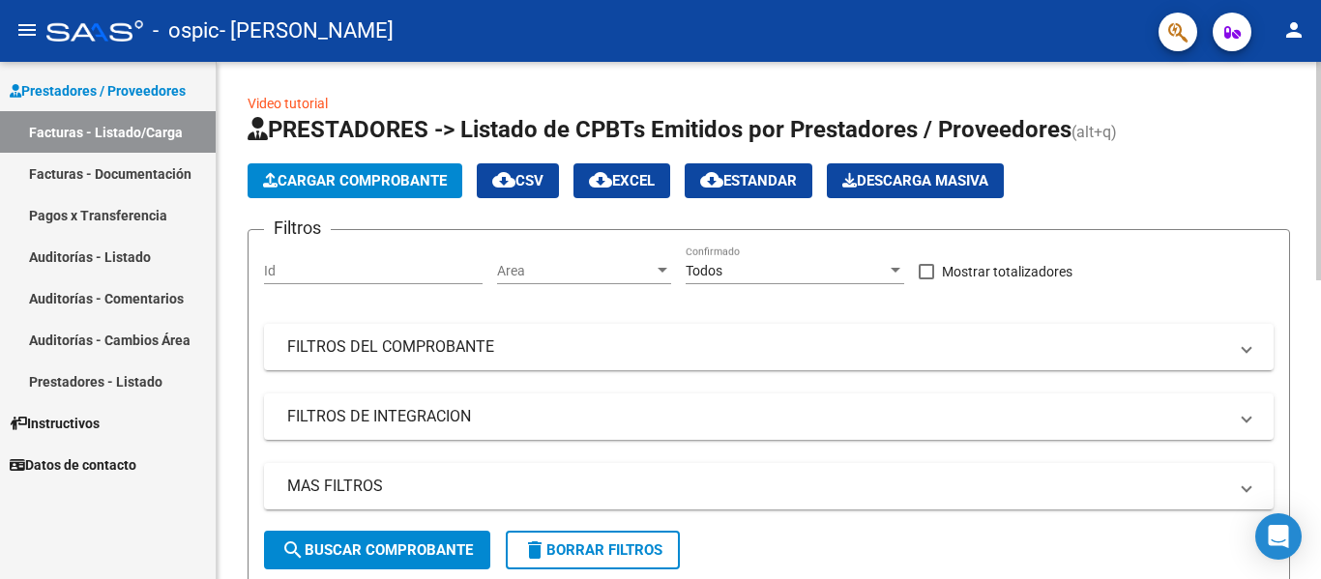
click at [402, 187] on span "Cargar Comprobante" at bounding box center [355, 180] width 184 height 17
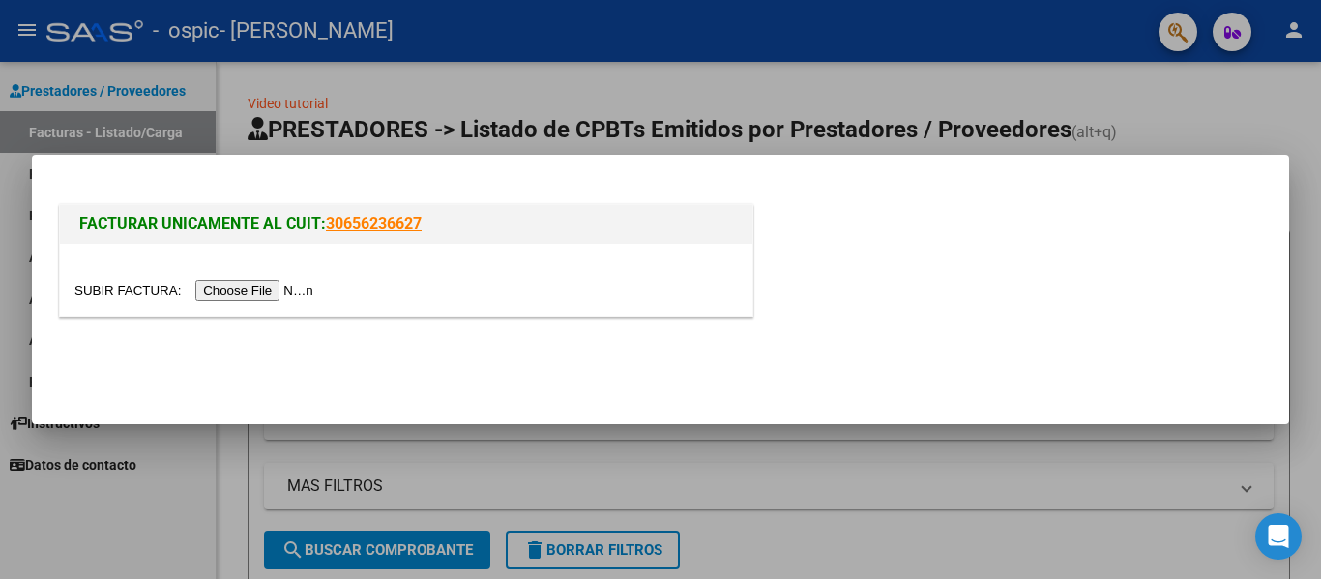
click at [274, 293] on input "file" at bounding box center [196, 290] width 245 height 20
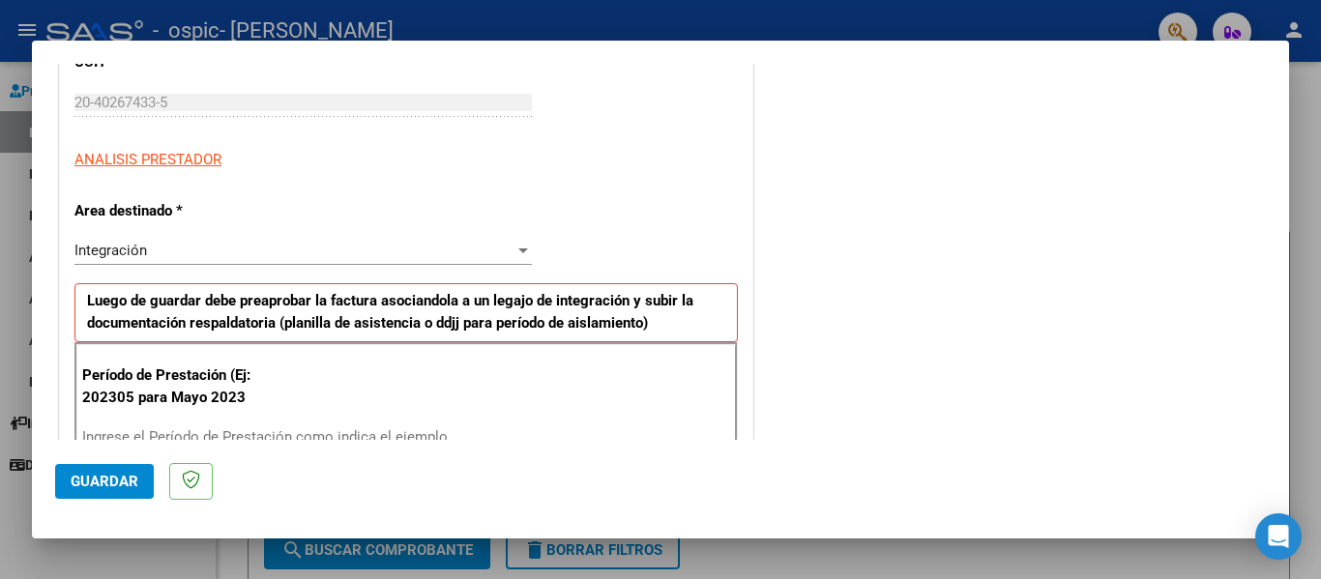
scroll to position [383, 0]
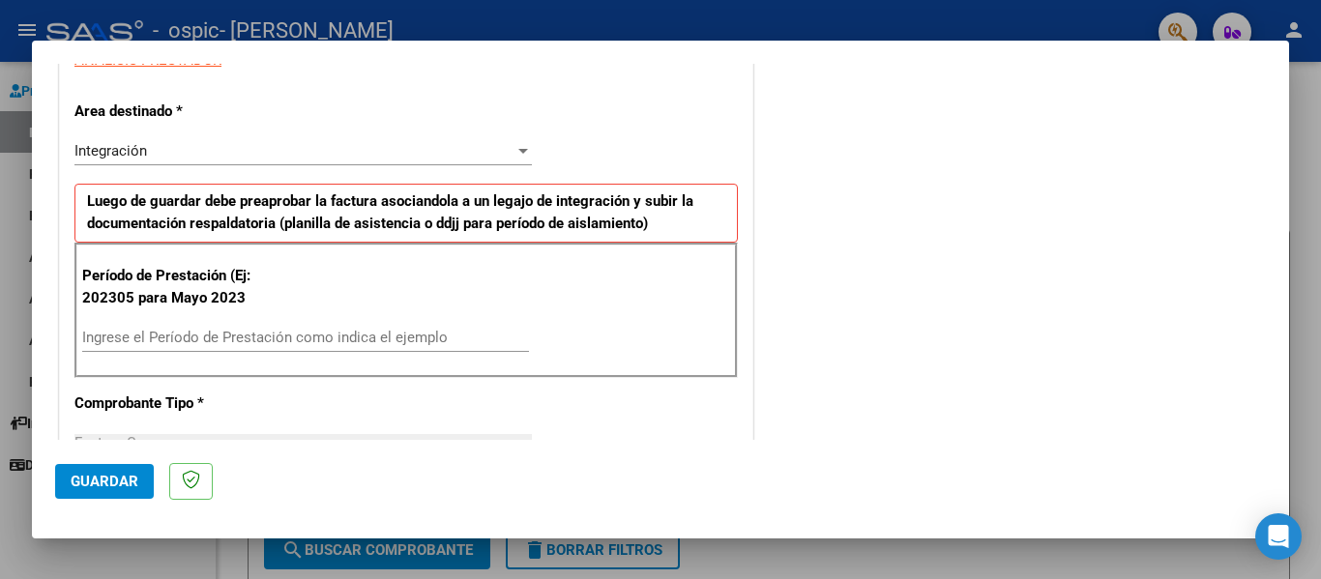
click at [278, 337] on input "Ingrese el Período de Prestación como indica el ejemplo" at bounding box center [305, 337] width 447 height 17
type input "202507"
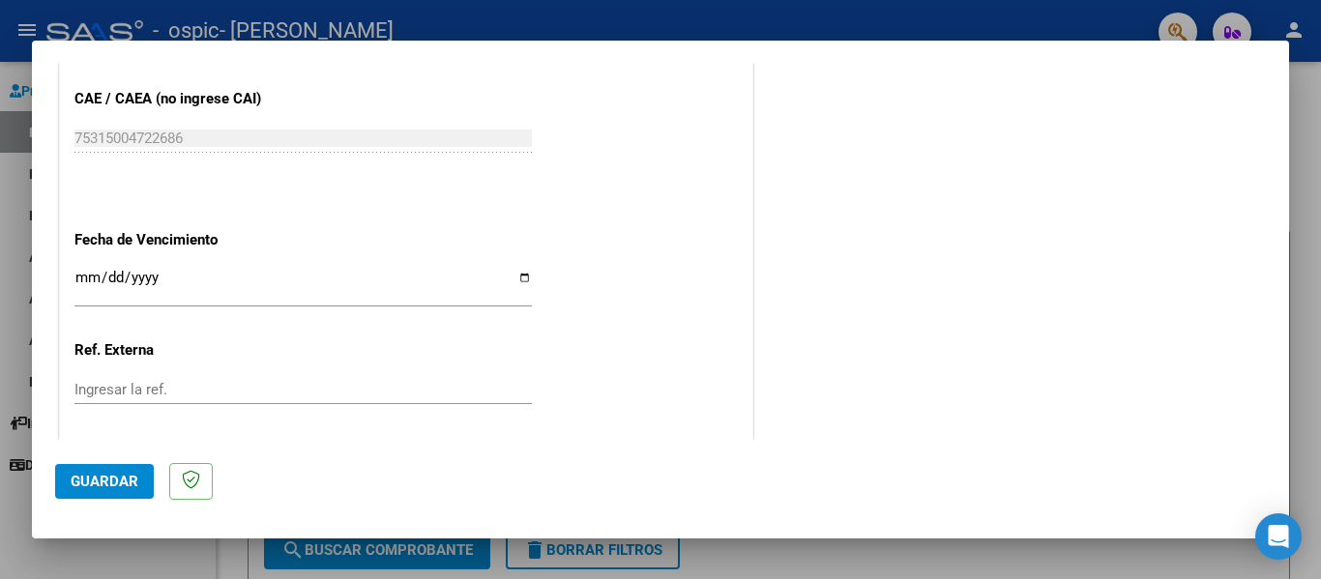
scroll to position [1232, 0]
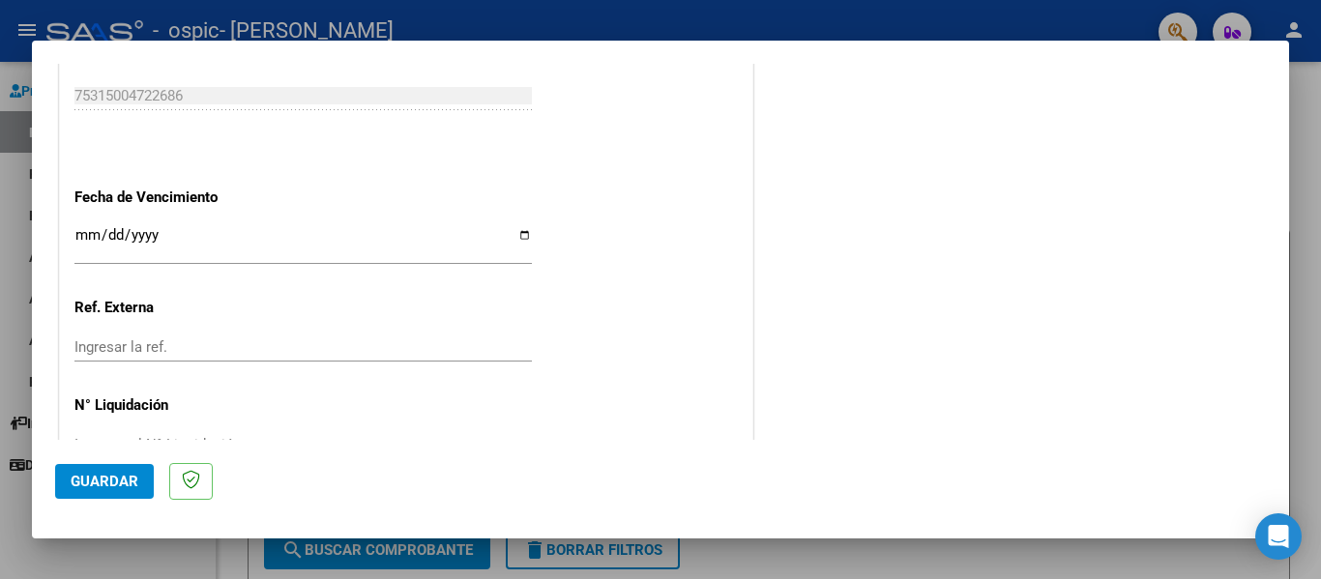
click at [517, 233] on input "Ingresar la fecha" at bounding box center [302, 242] width 457 height 31
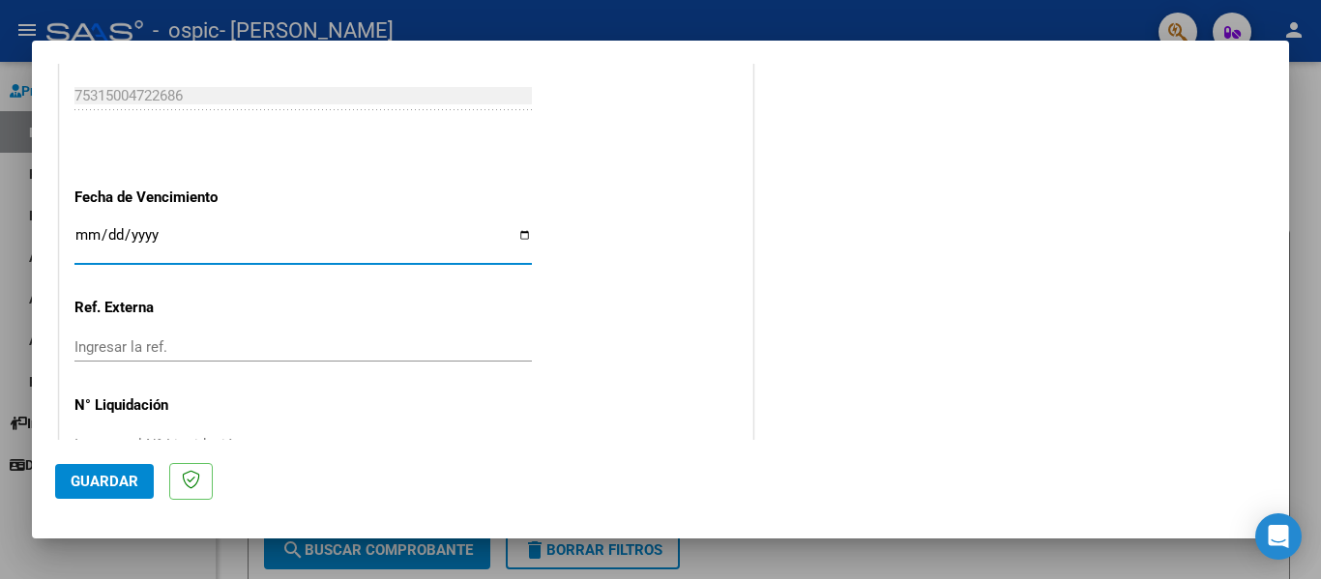
click at [518, 244] on input "[DATE]" at bounding box center [302, 242] width 457 height 31
click at [517, 232] on input "[DATE]" at bounding box center [302, 242] width 457 height 31
type input "[DATE]"
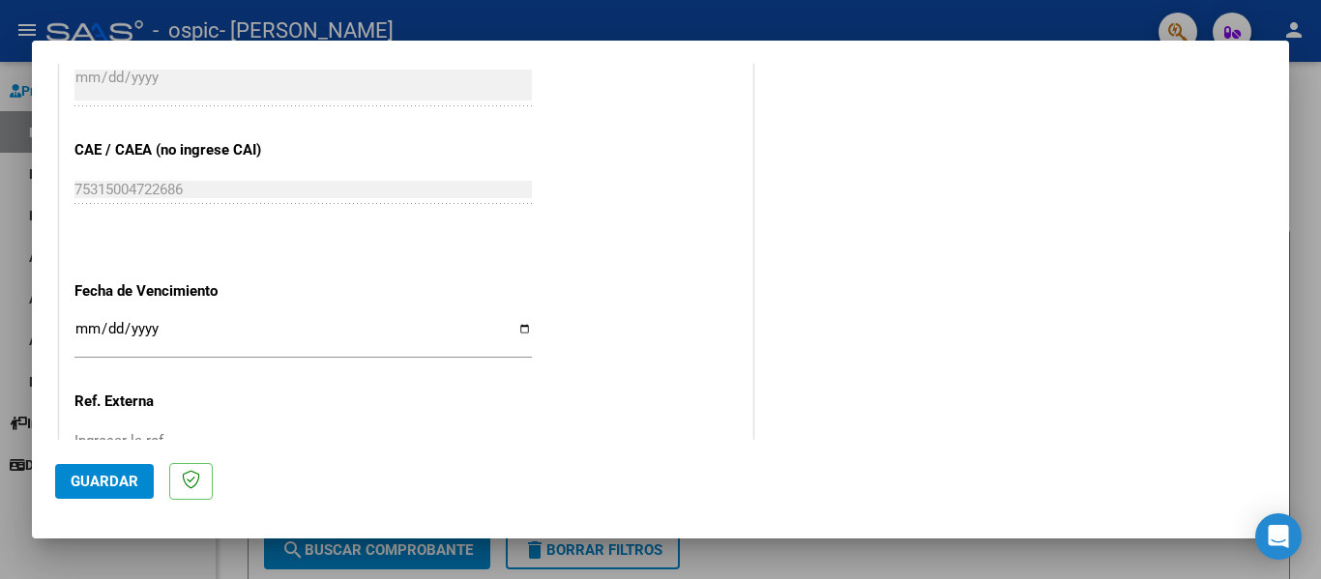
scroll to position [1289, 0]
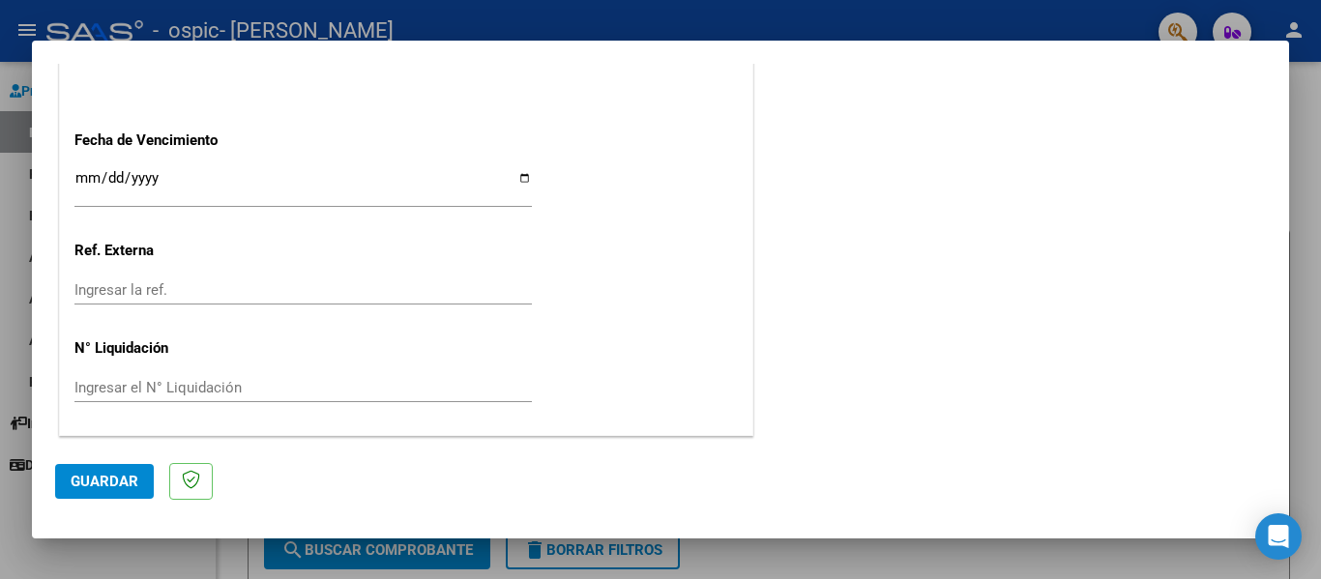
click at [109, 483] on span "Guardar" at bounding box center [105, 481] width 68 height 17
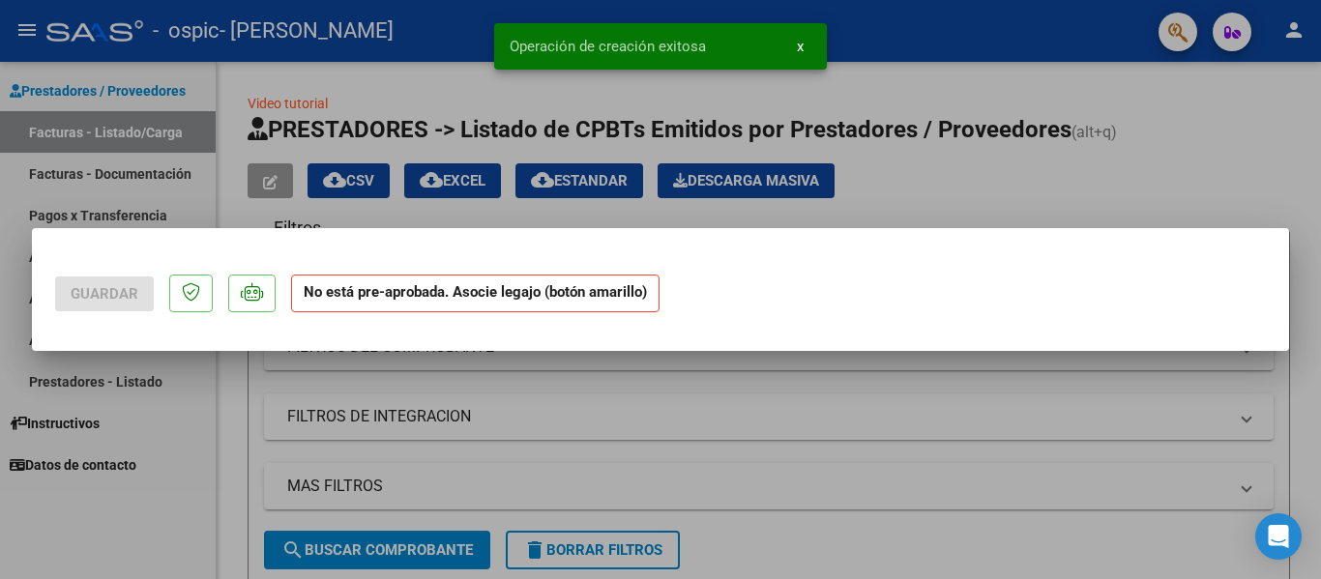
scroll to position [0, 0]
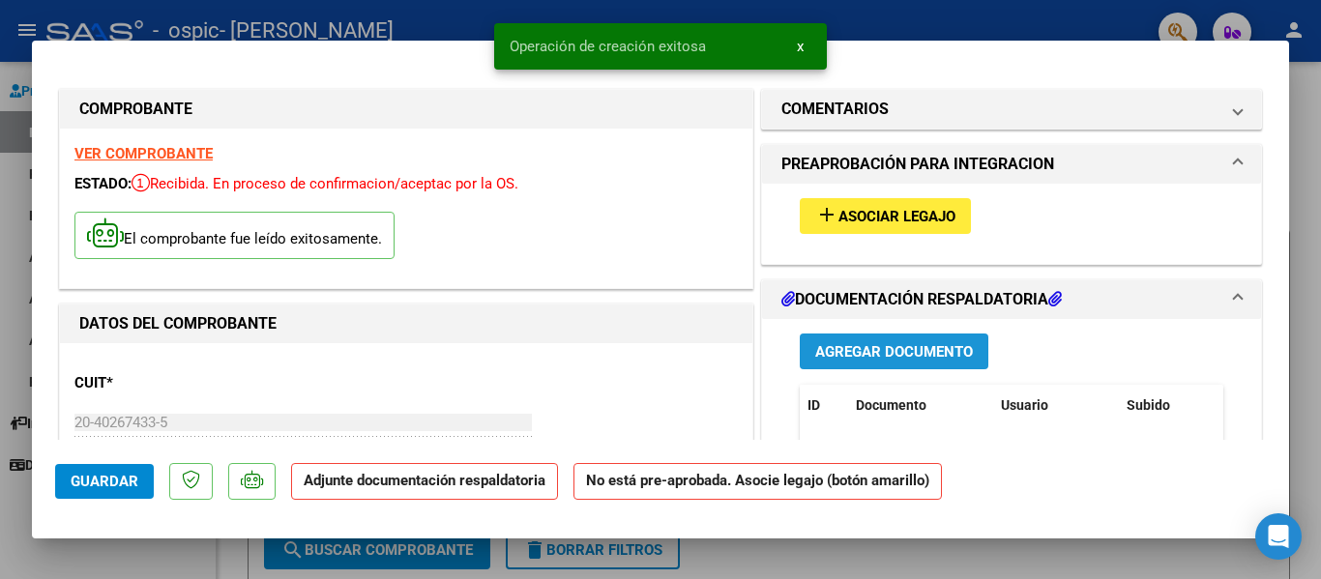
click at [910, 355] on span "Agregar Documento" at bounding box center [894, 351] width 158 height 17
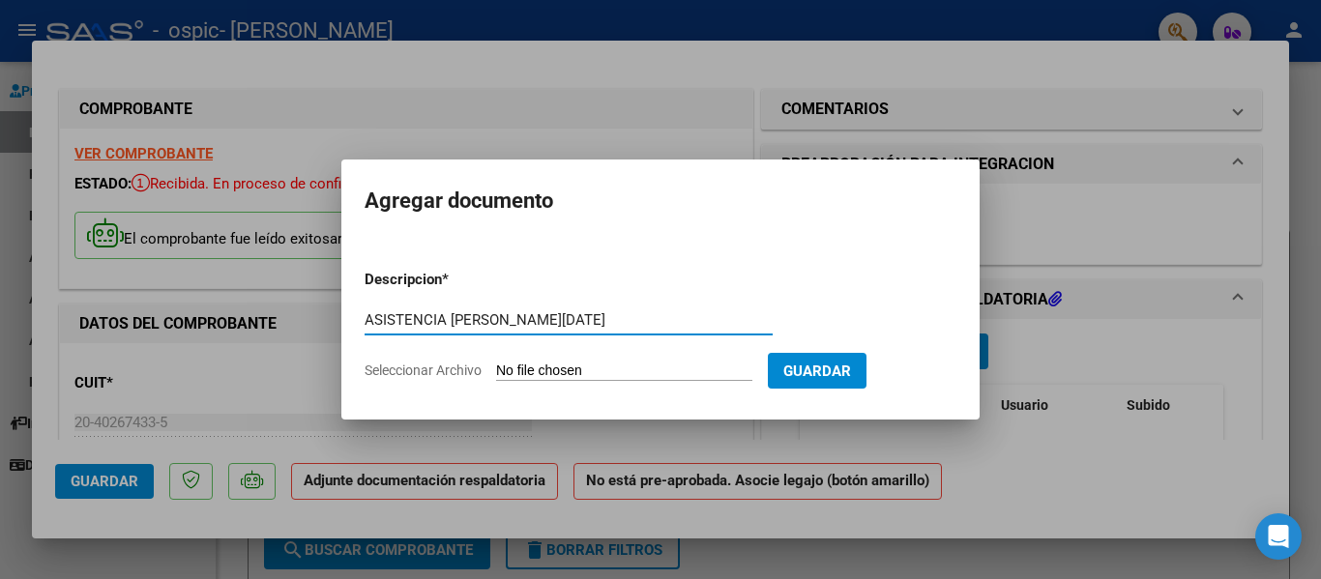
type input "ASISTENCIA [PERSON_NAME][DATE]"
click at [648, 370] on input "Seleccionar Archivo" at bounding box center [624, 372] width 256 height 18
type input "C:\fakepath\ASÍS [PERSON_NAME] 0725.pdf"
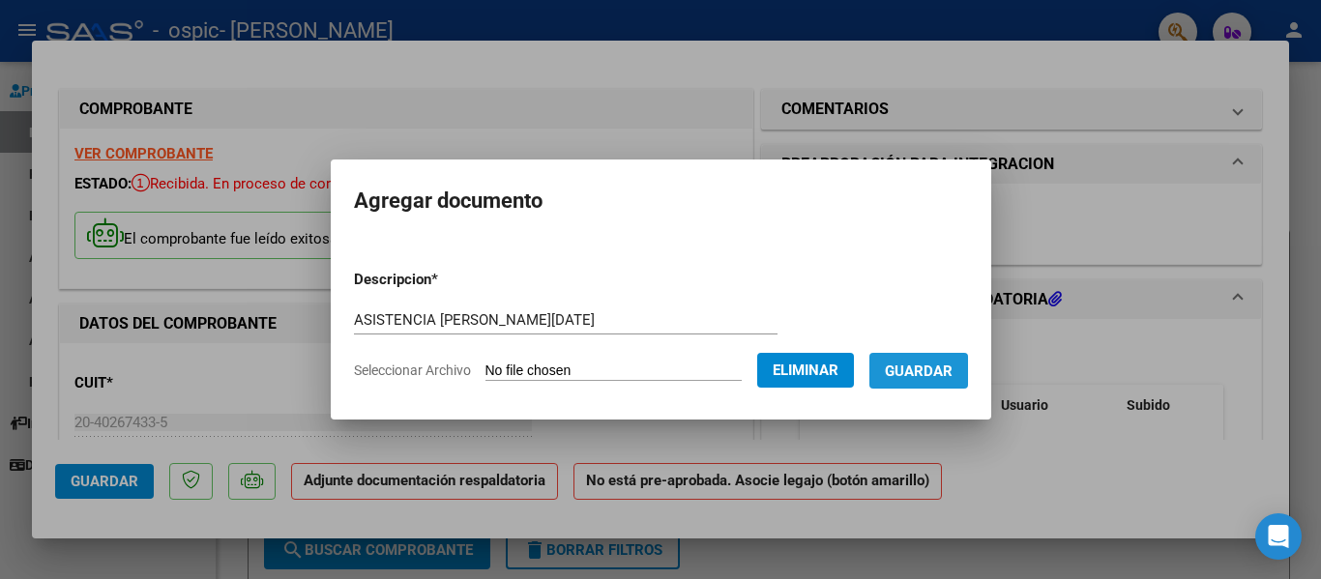
click at [935, 376] on span "Guardar" at bounding box center [919, 371] width 68 height 17
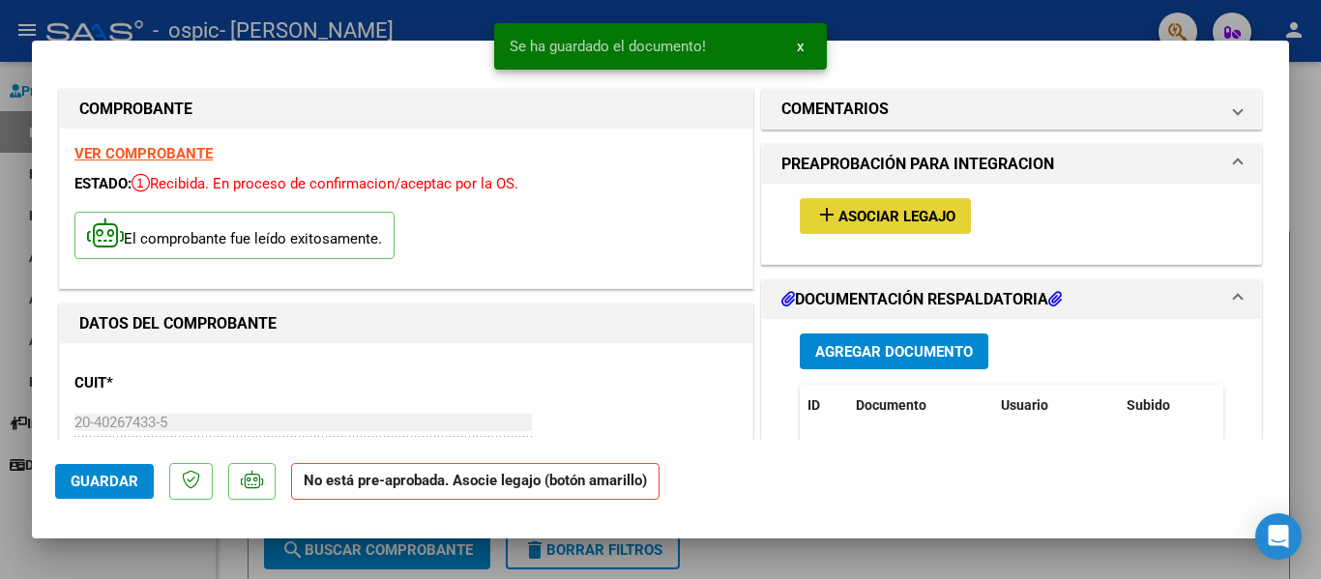
click at [933, 216] on span "Asociar Legajo" at bounding box center [897, 216] width 117 height 17
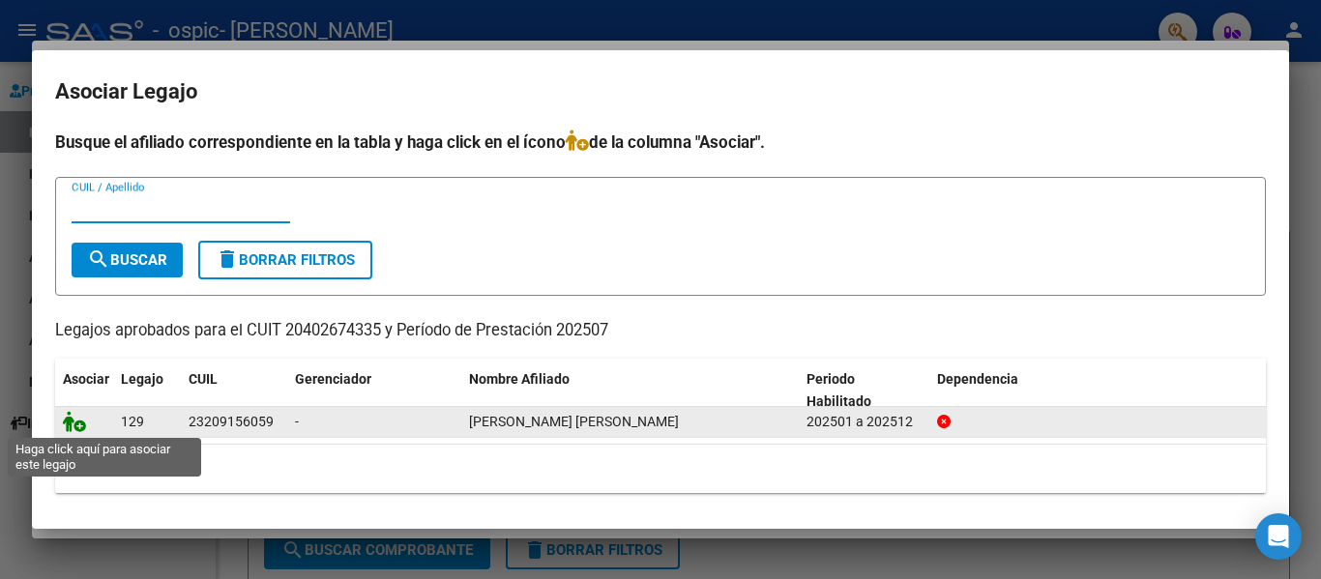
click at [79, 428] on icon at bounding box center [74, 421] width 23 height 21
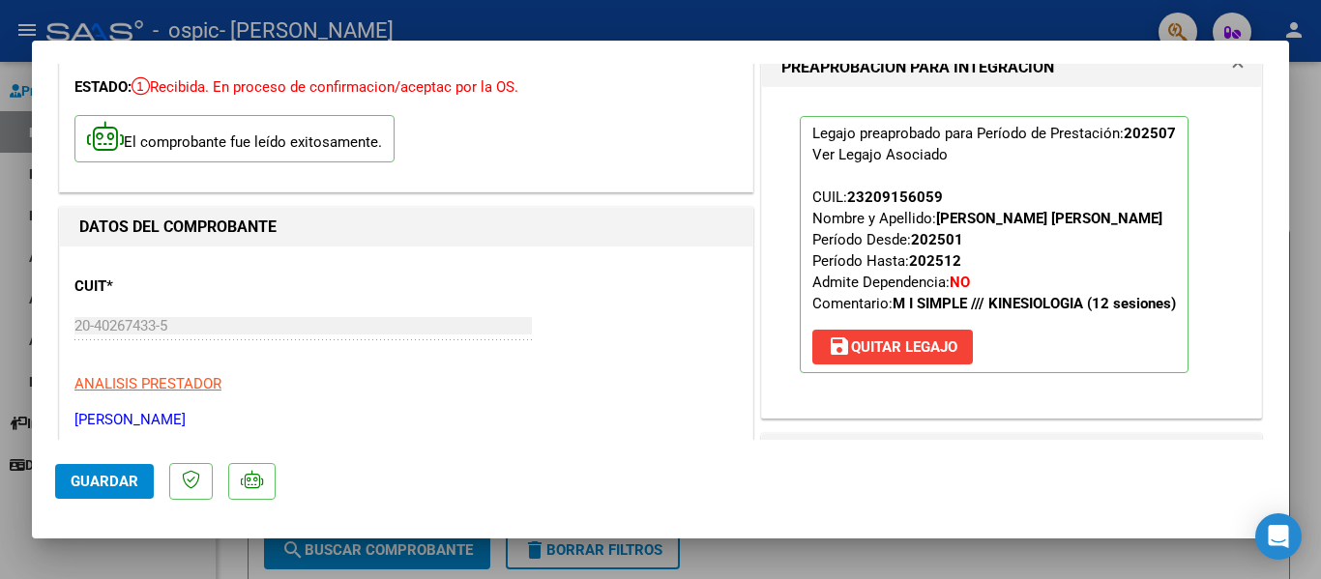
scroll to position [484, 0]
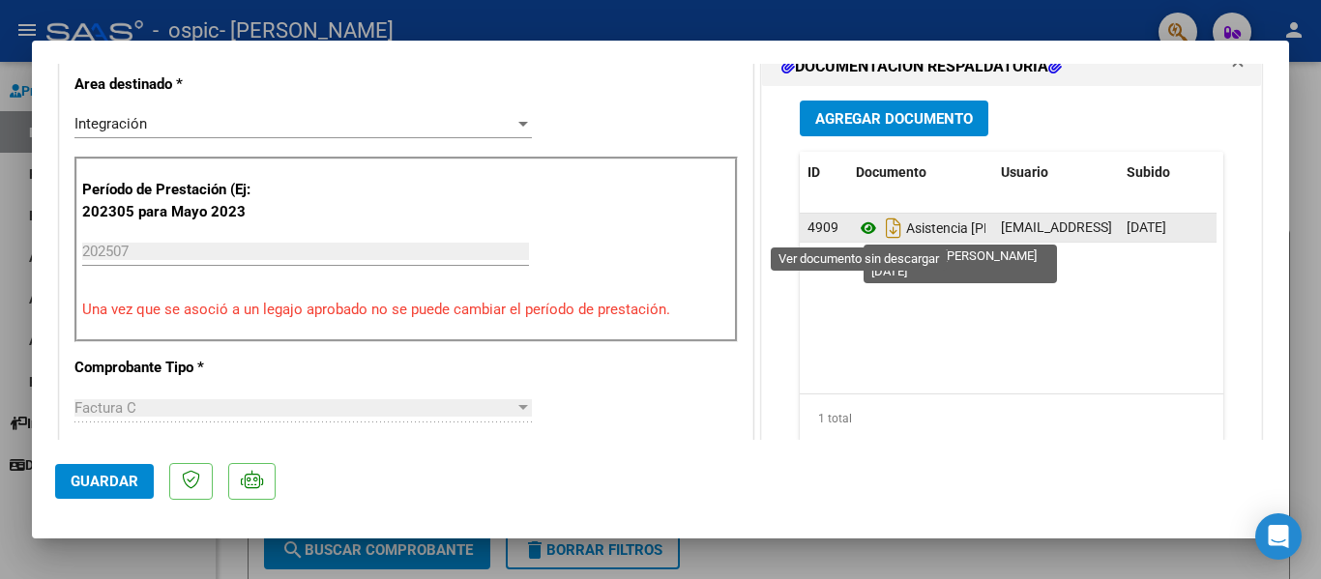
click at [856, 224] on icon at bounding box center [868, 228] width 25 height 23
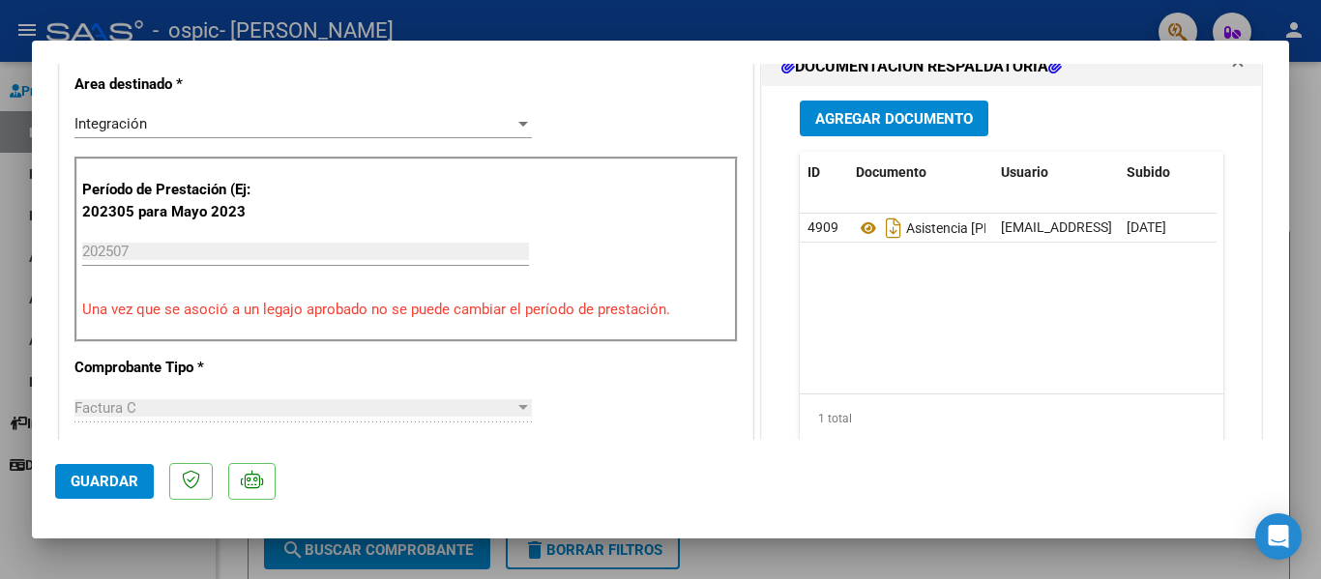
click at [1310, 177] on div at bounding box center [660, 289] width 1321 height 579
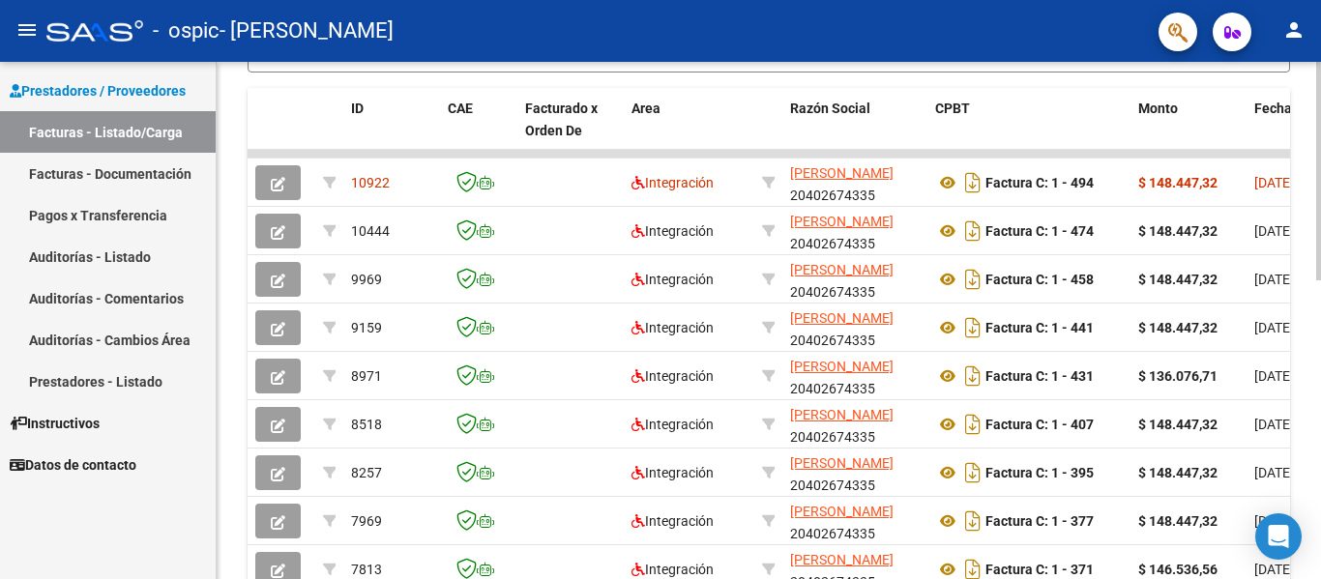
scroll to position [516, 0]
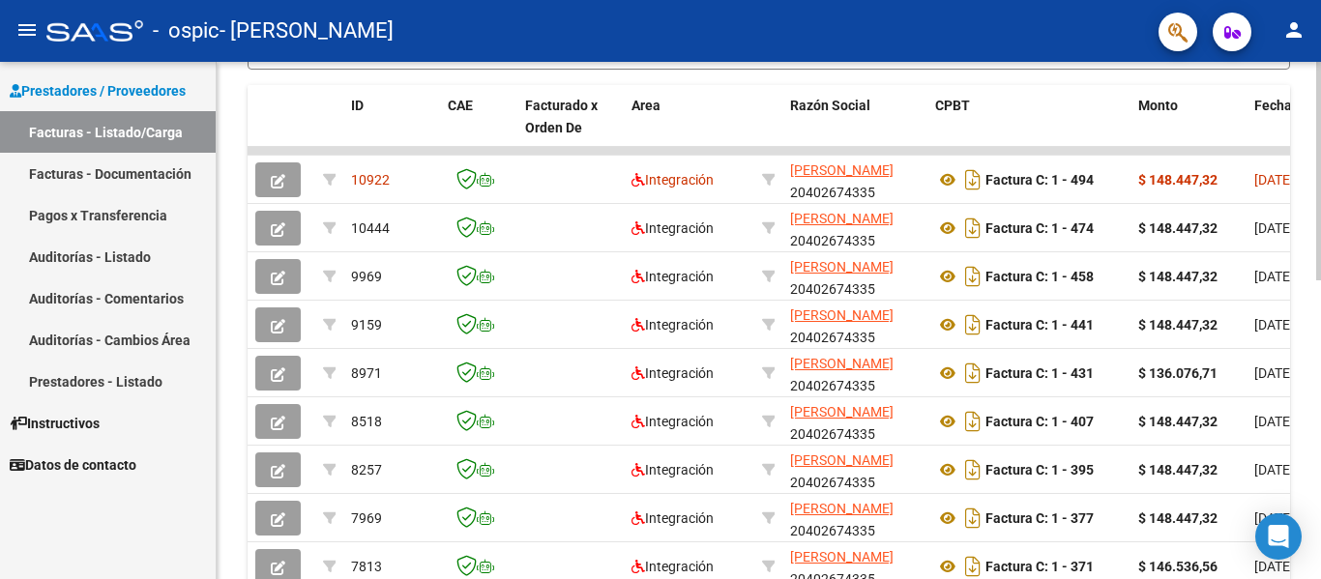
click at [1320, 407] on div at bounding box center [1318, 393] width 5 height 219
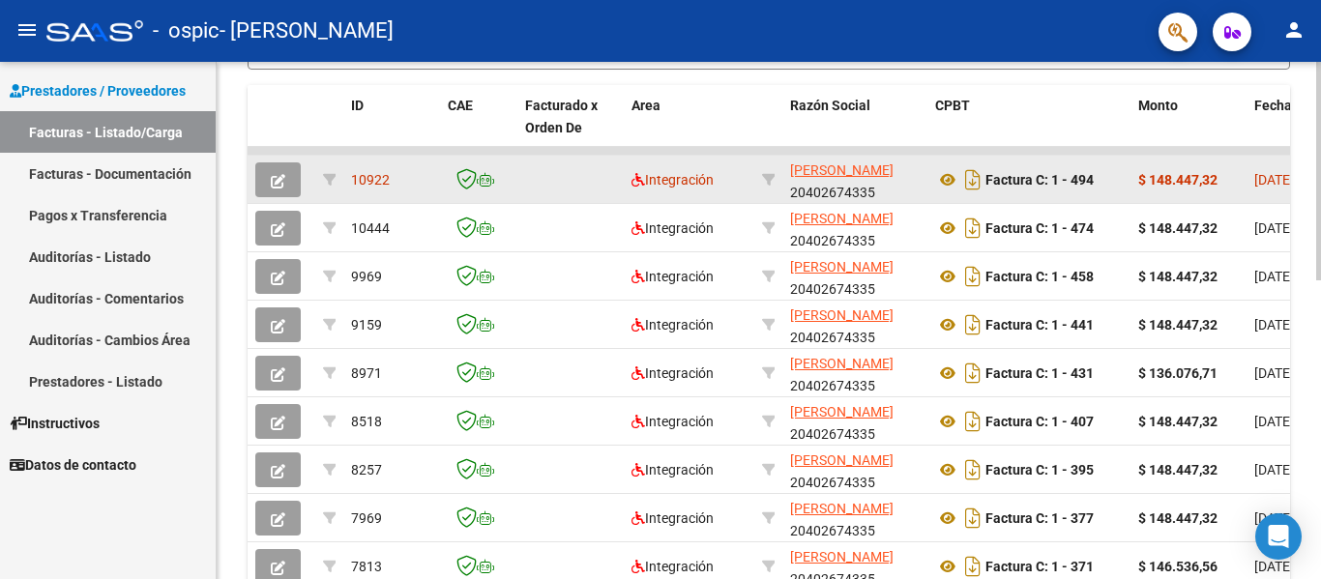
drag, startPoint x: 1195, startPoint y: 153, endPoint x: 1137, endPoint y: 168, distance: 59.1
click at [1137, 168] on datatable-scroller "10922 Integración [PERSON_NAME] 20402674335 Factura C: 1 - 494 $ 148.447,32 [DA…" at bounding box center [769, 393] width 1043 height 492
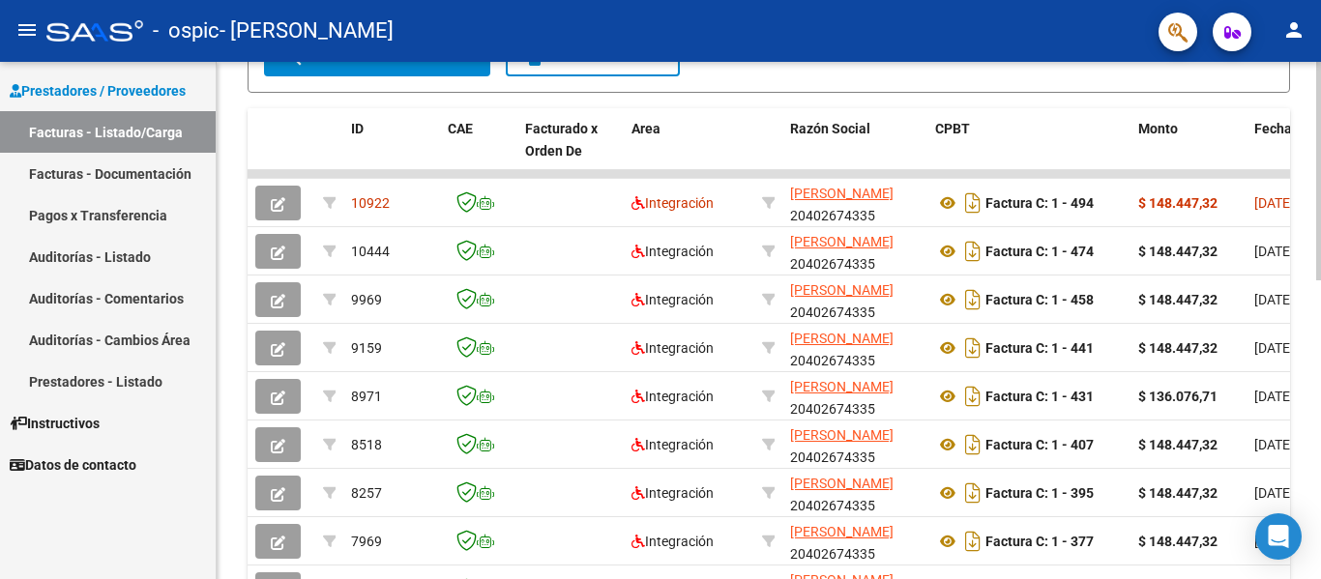
scroll to position [709, 0]
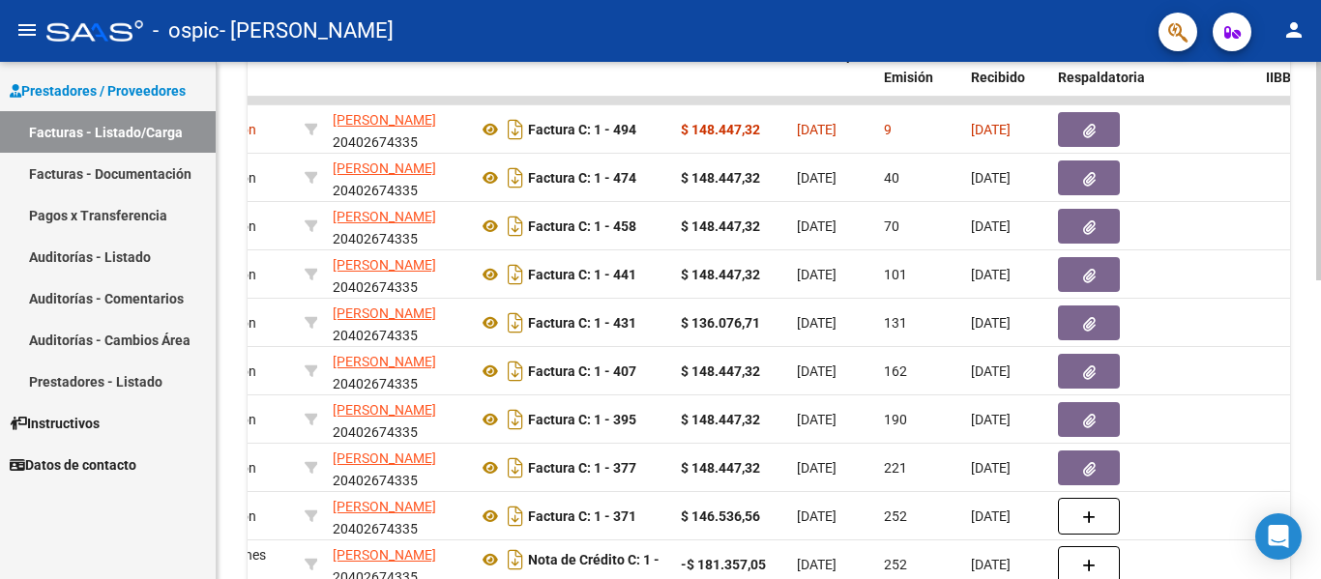
scroll to position [602, 0]
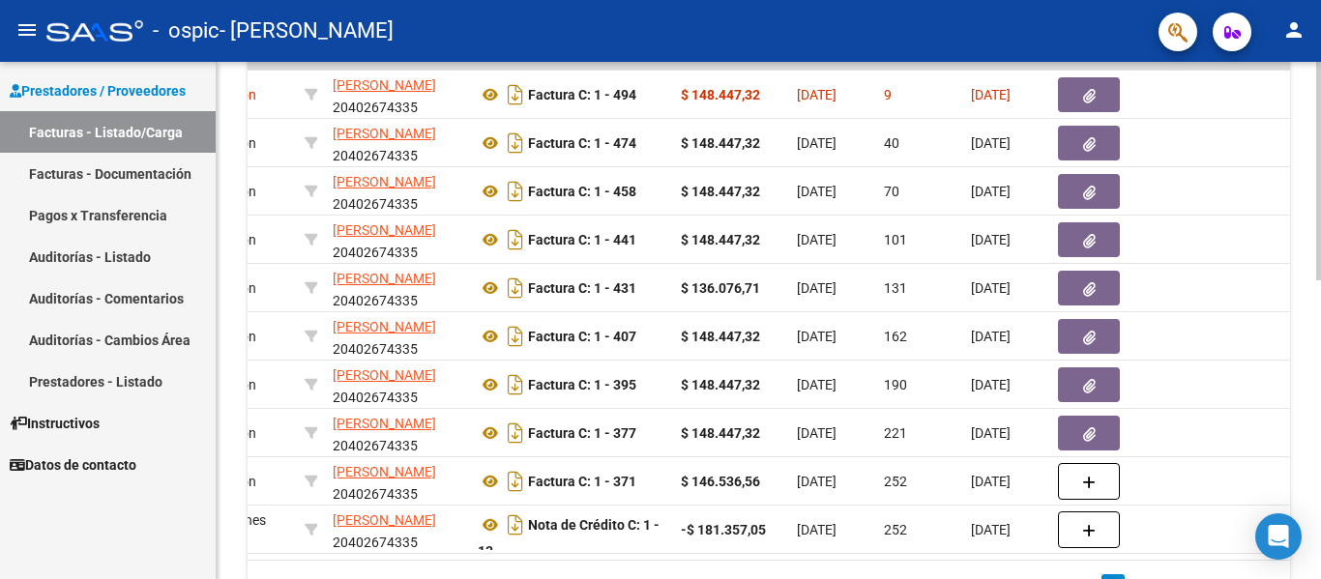
click at [1320, 363] on div at bounding box center [1318, 430] width 5 height 219
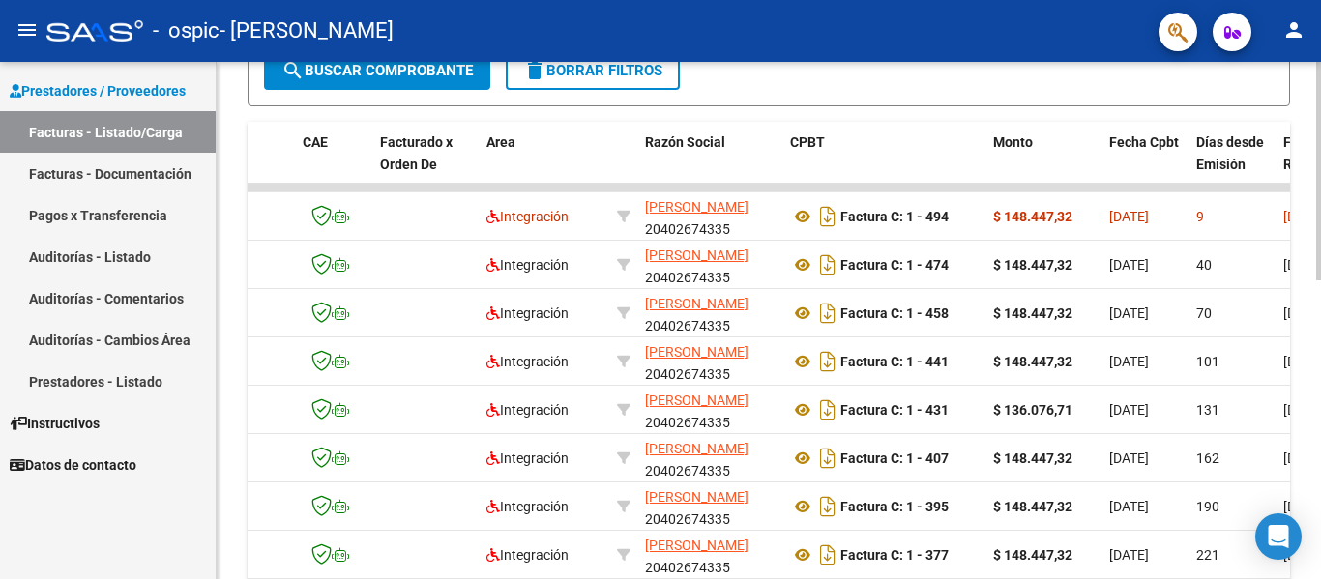
scroll to position [478, 0]
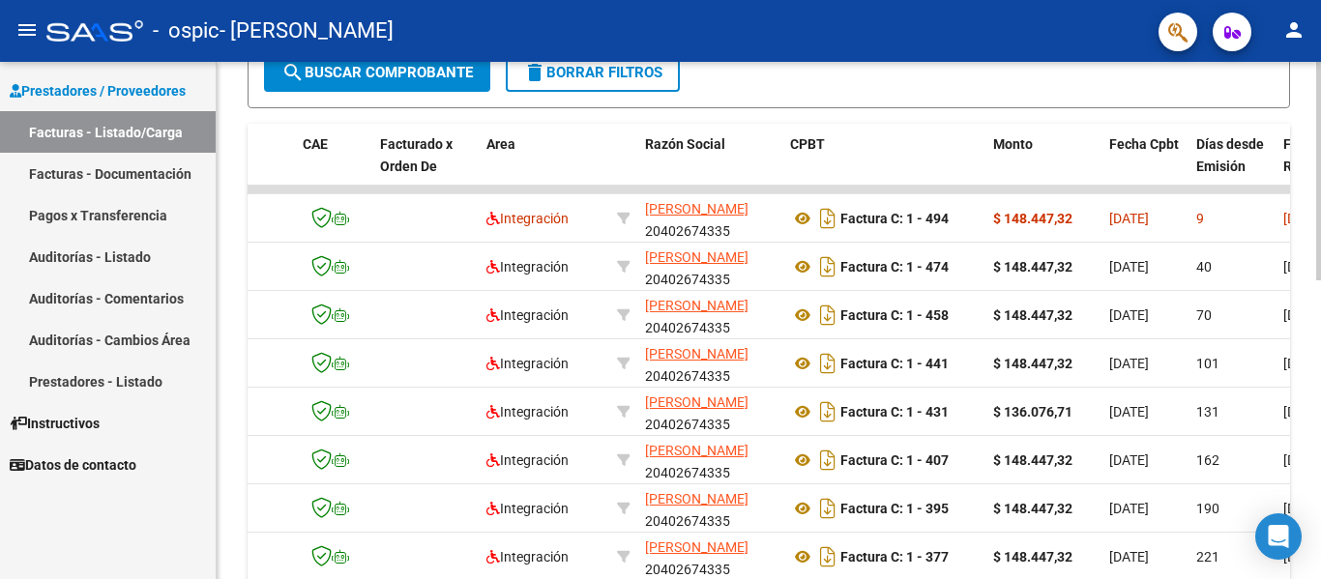
click at [1291, 348] on div "Video tutorial PRESTADORES -> Listado de CPBTs Emitidos por Prestadores / Prove…" at bounding box center [771, 189] width 1109 height 1211
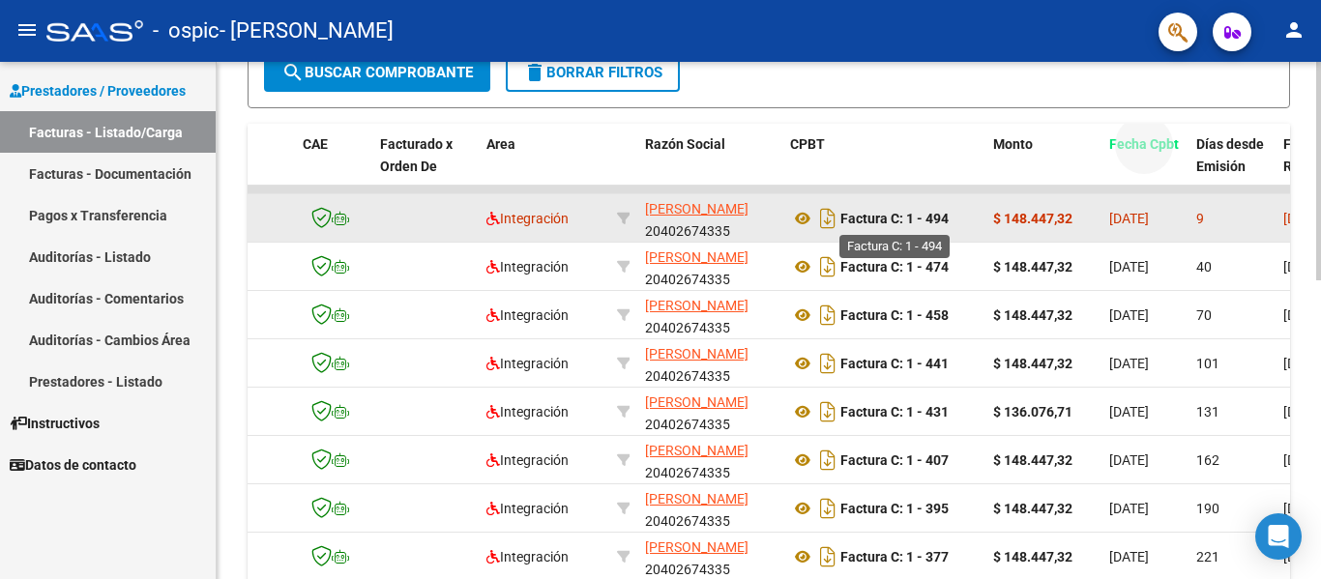
drag, startPoint x: 1155, startPoint y: 169, endPoint x: 894, endPoint y: 227, distance: 267.5
click at [894, 227] on div "ID CAE Facturado x Orden De Area Razón Social CPBT Monto Fecha Cpbt Días desde …" at bounding box center [769, 428] width 1043 height 609
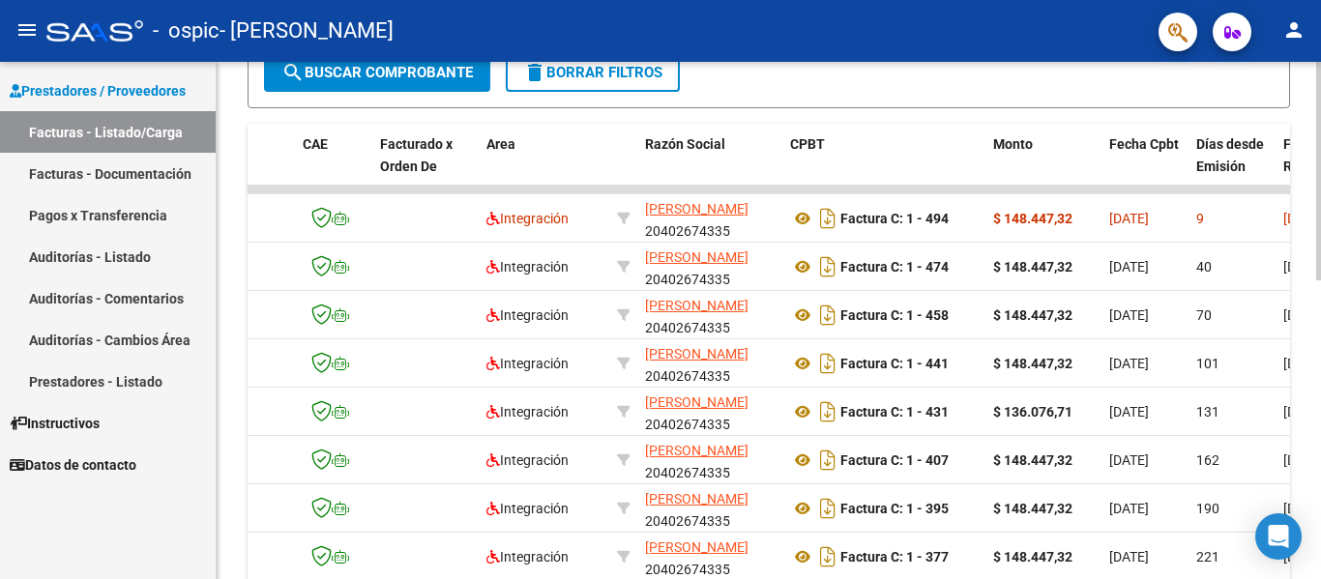
click at [1067, 112] on div "Video tutorial PRESTADORES -> Listado de CPBTs Emitidos por Prestadores / Prove…" at bounding box center [769, 174] width 1043 height 1118
